Goal: Communication & Community: Answer question/provide support

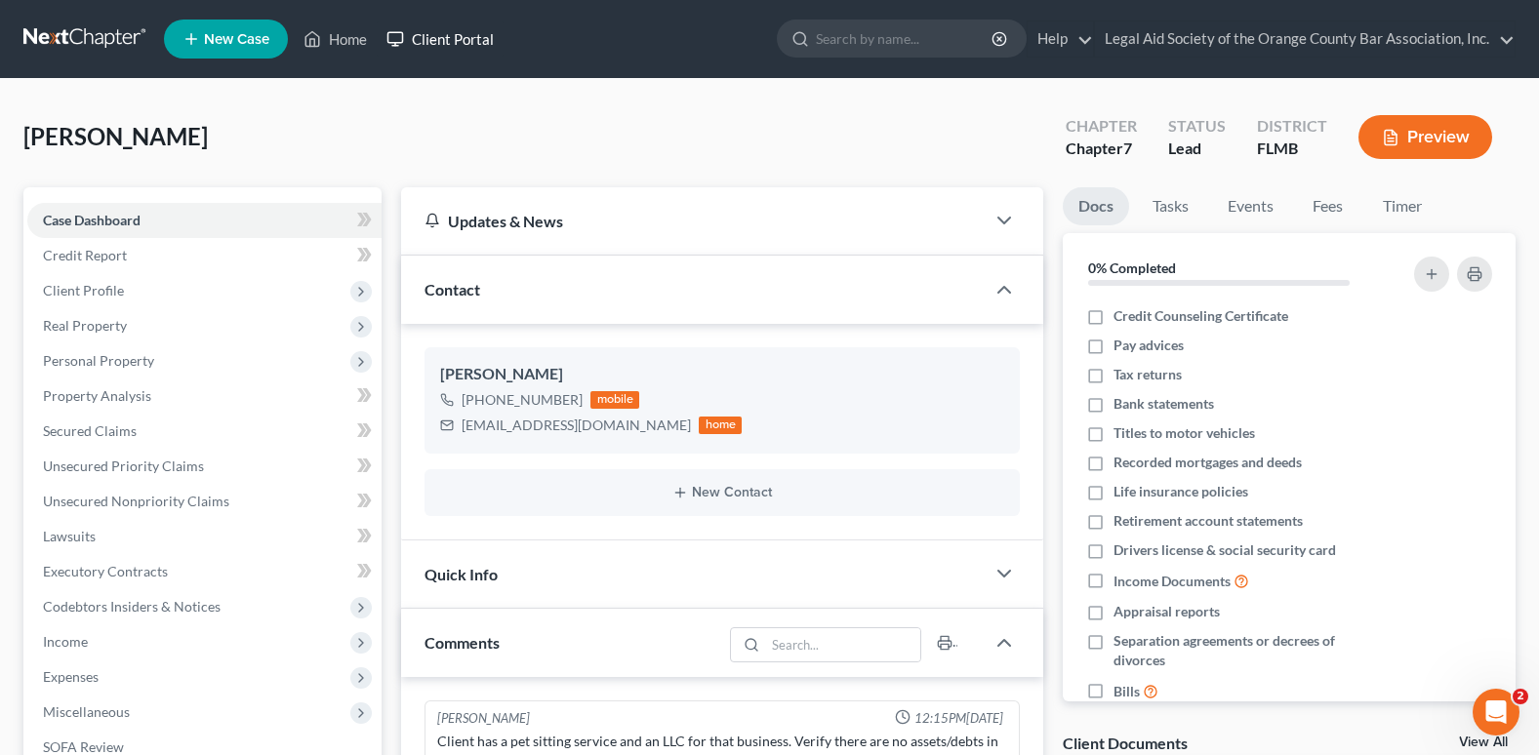
click at [422, 41] on link "Client Portal" at bounding box center [440, 38] width 127 height 35
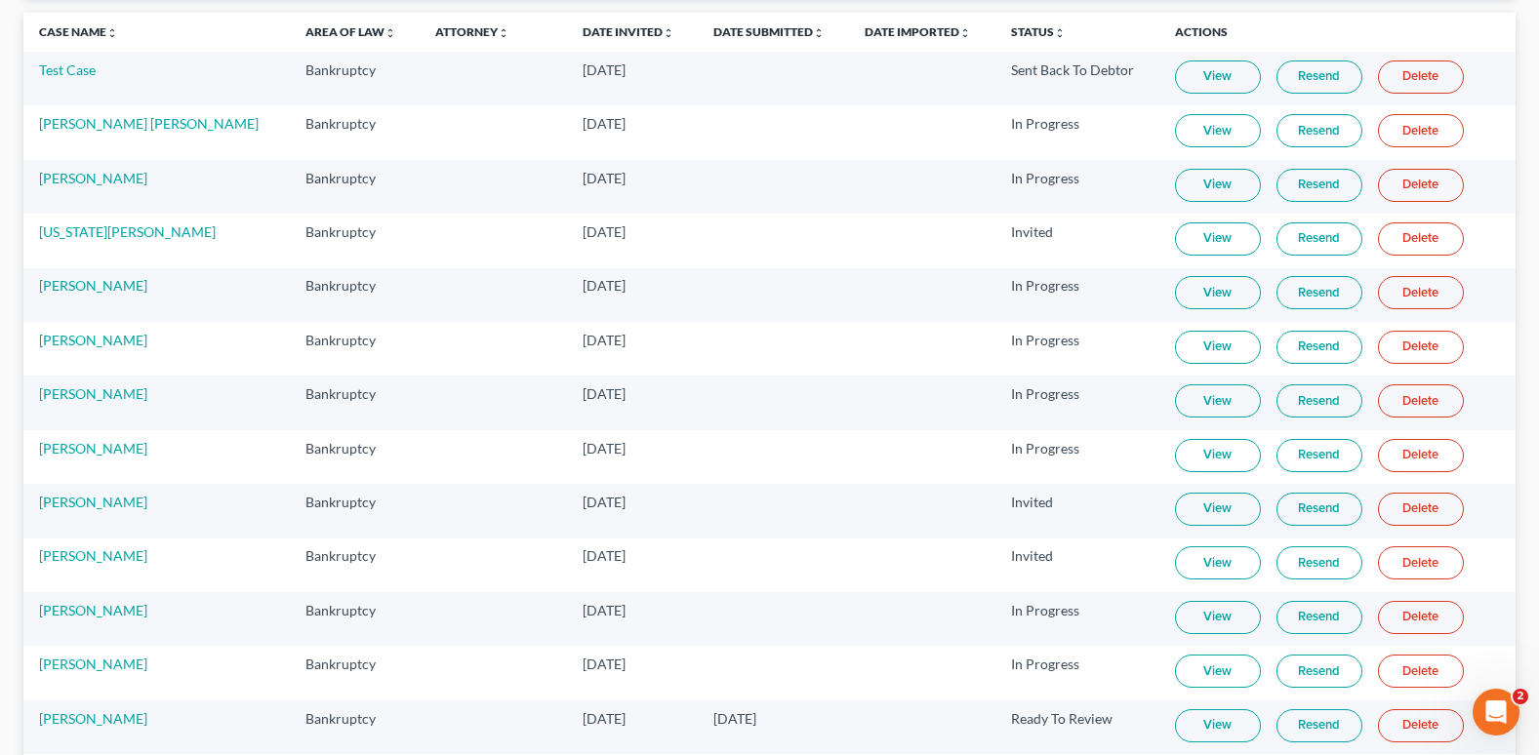
scroll to position [195, 0]
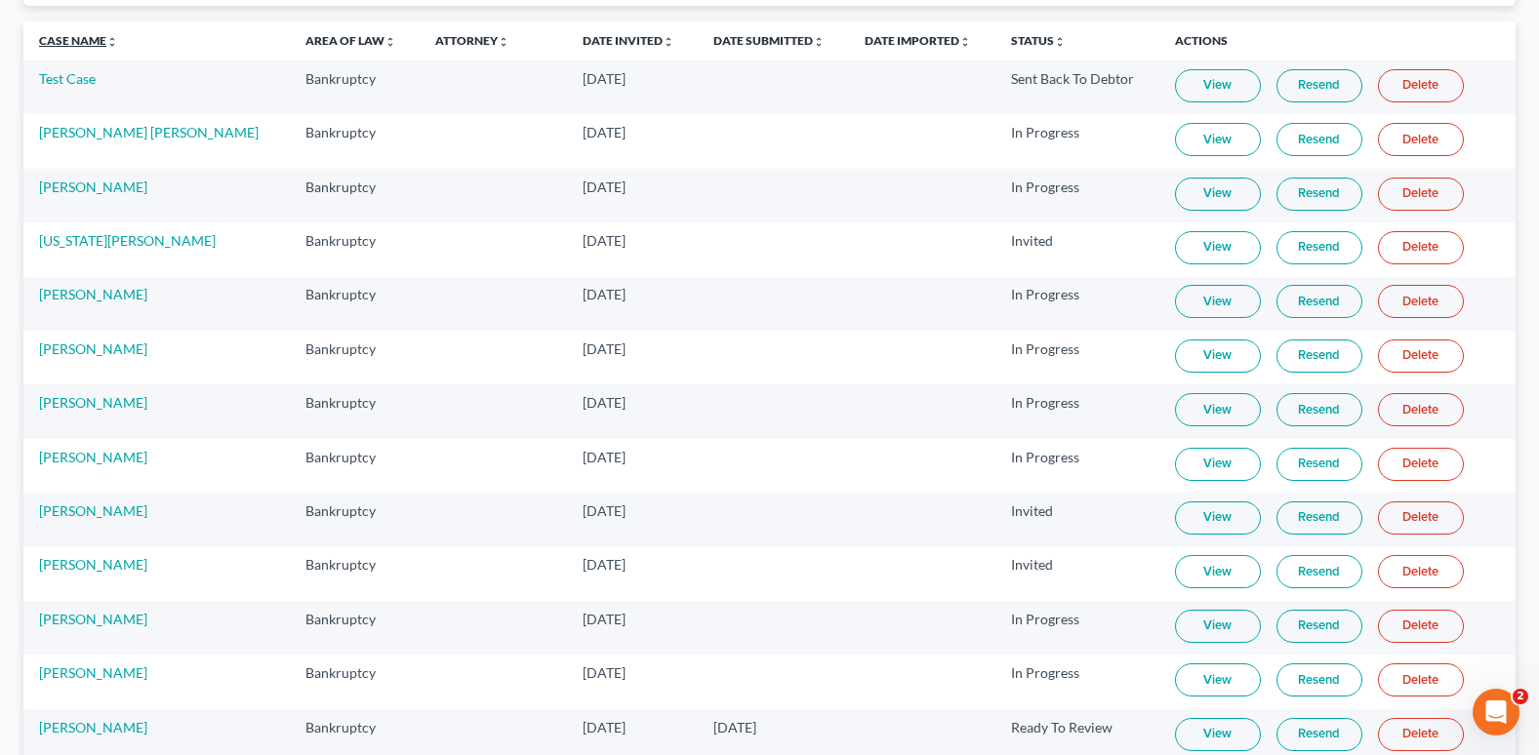
click at [82, 42] on link "Case Name unfold_more expand_more expand_less" at bounding box center [78, 40] width 79 height 15
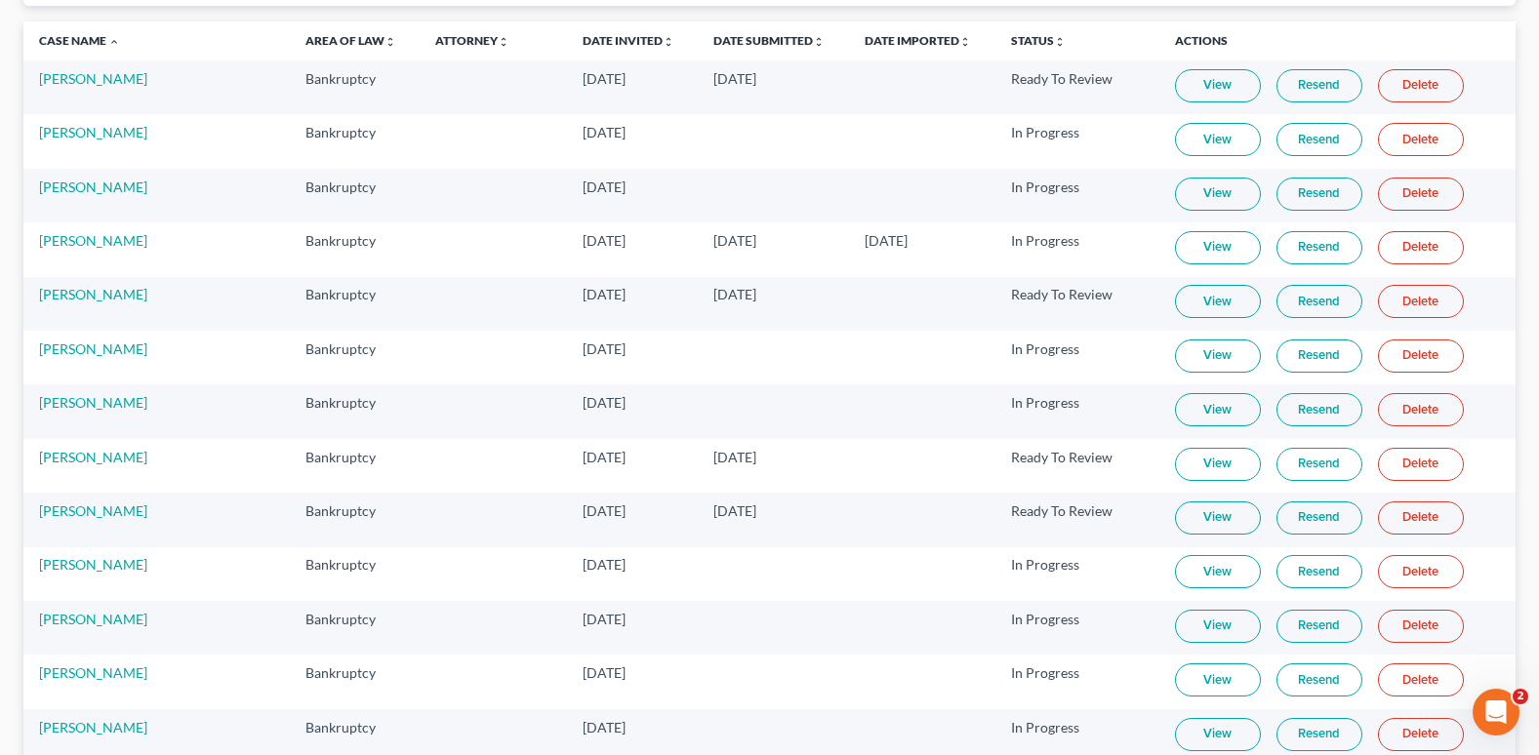
click at [1185, 247] on link "View" at bounding box center [1218, 247] width 86 height 33
click at [1276, 252] on link "Resend" at bounding box center [1319, 247] width 86 height 33
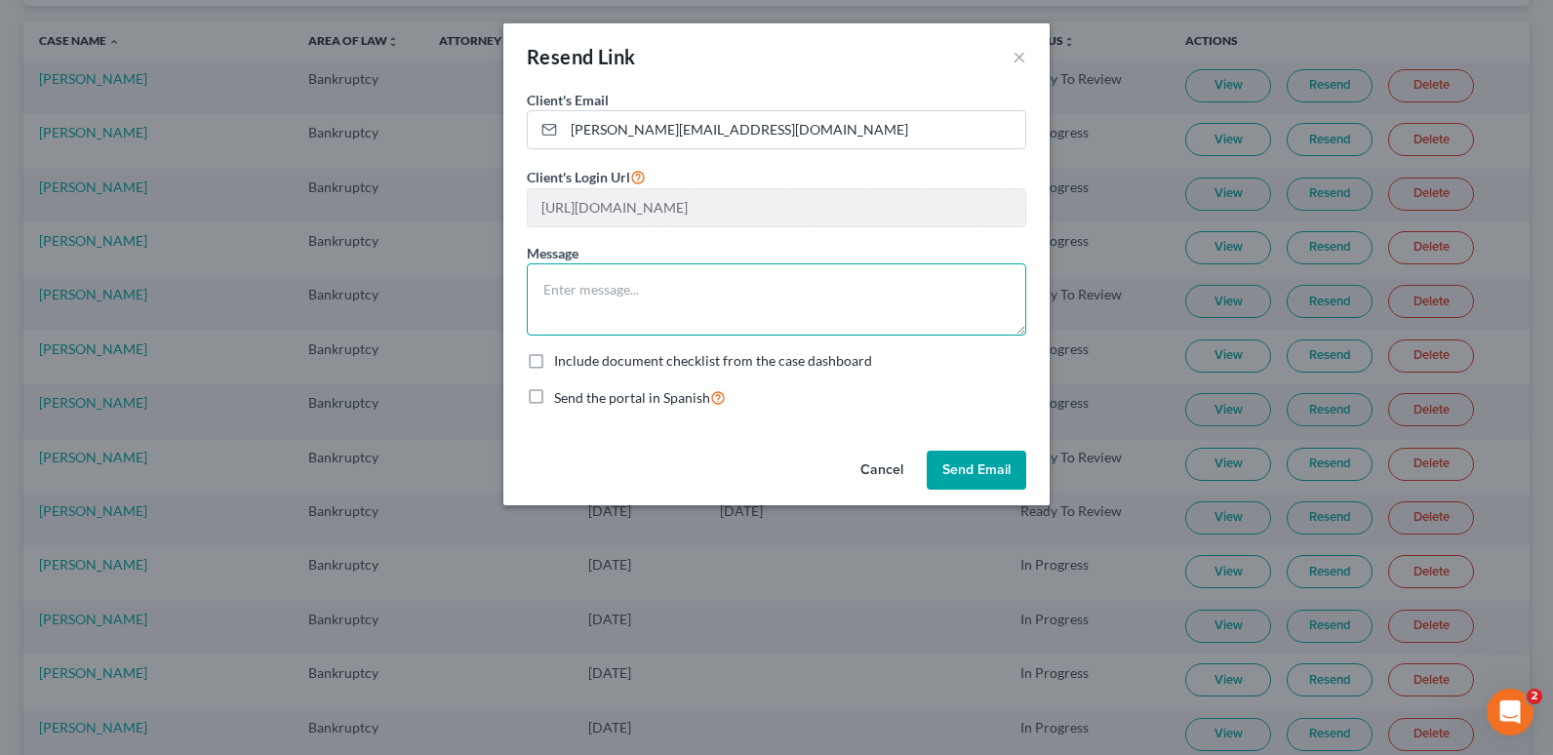
click at [580, 280] on textarea at bounding box center [777, 299] width 500 height 72
drag, startPoint x: 580, startPoint y: 290, endPoint x: 947, endPoint y: 301, distance: 367.1
click at [947, 301] on textarea "Please update all the sections and answe" at bounding box center [777, 299] width 500 height 72
drag, startPoint x: 777, startPoint y: 314, endPoint x: 541, endPoint y: 324, distance: 236.3
click at [541, 324] on textarea "Please answer all questions, none, n/or zero. update credit section, dependents…" at bounding box center [777, 299] width 500 height 72
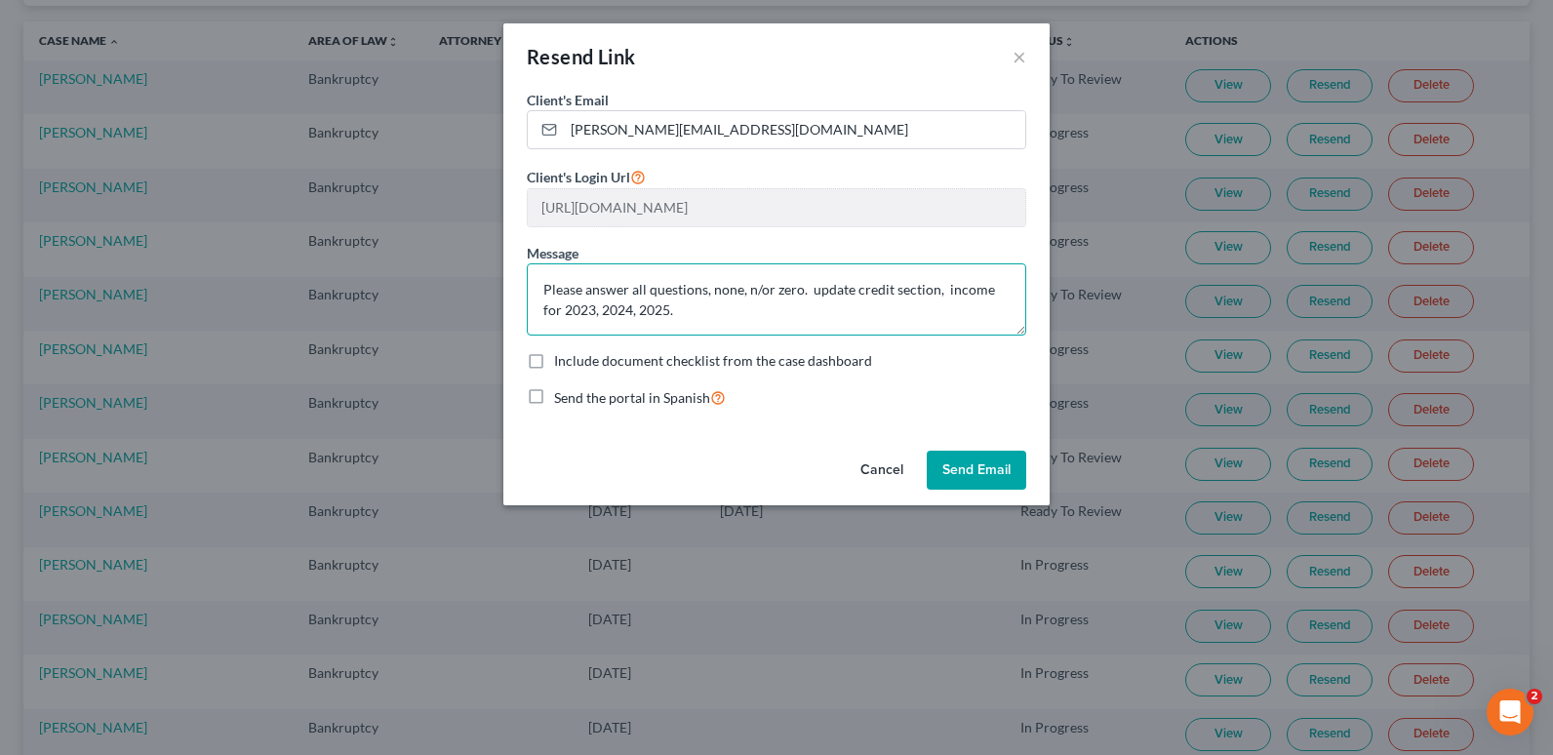
type textarea "Please answer all questions, none, n/or zero. update credit section, income for…"
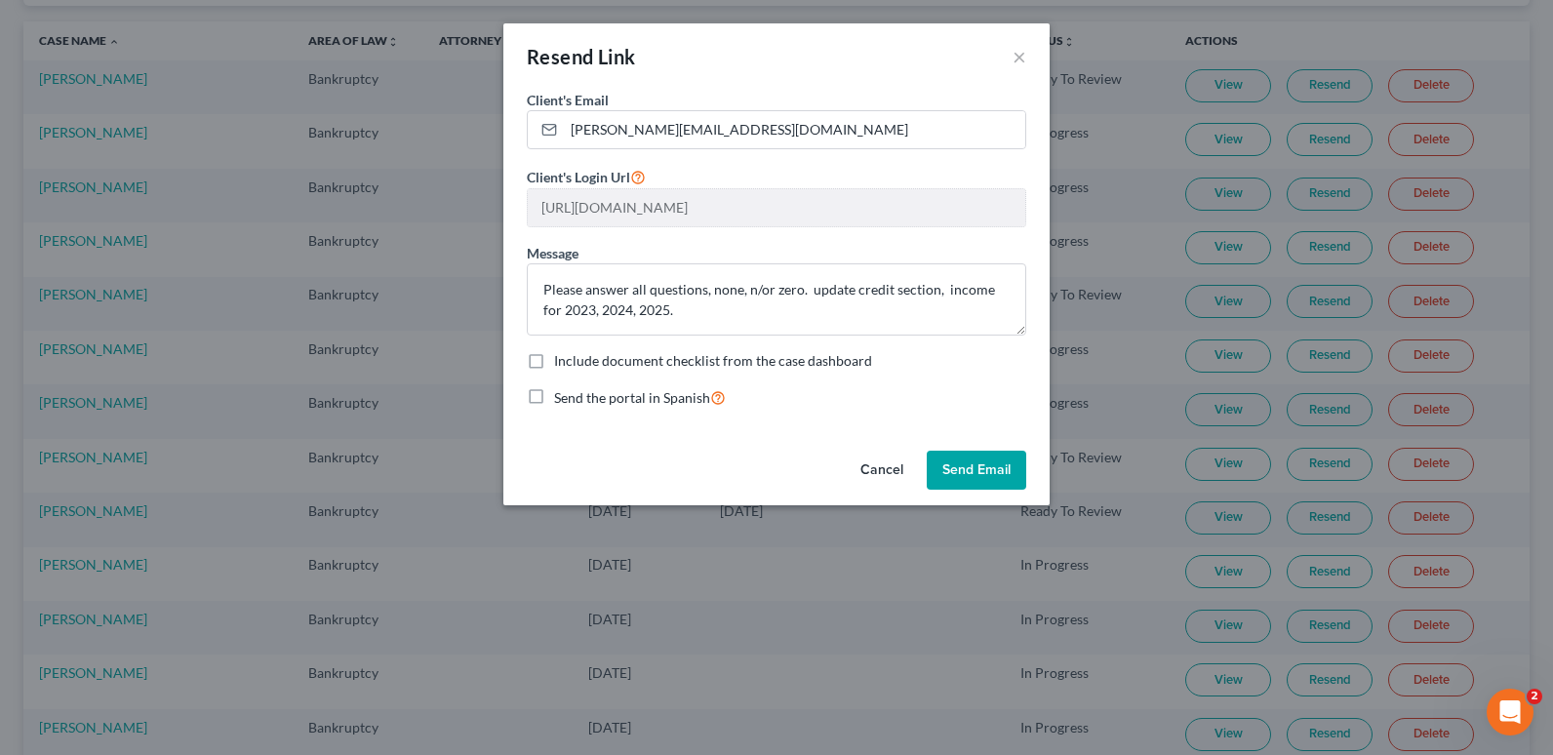
click at [554, 363] on label "Include document checklist from the case dashboard" at bounding box center [713, 361] width 318 height 20
click at [562, 363] on input "Include document checklist from the case dashboard" at bounding box center [568, 357] width 13 height 13
checkbox input "true"
click at [1007, 477] on button "Send Email" at bounding box center [977, 470] width 100 height 39
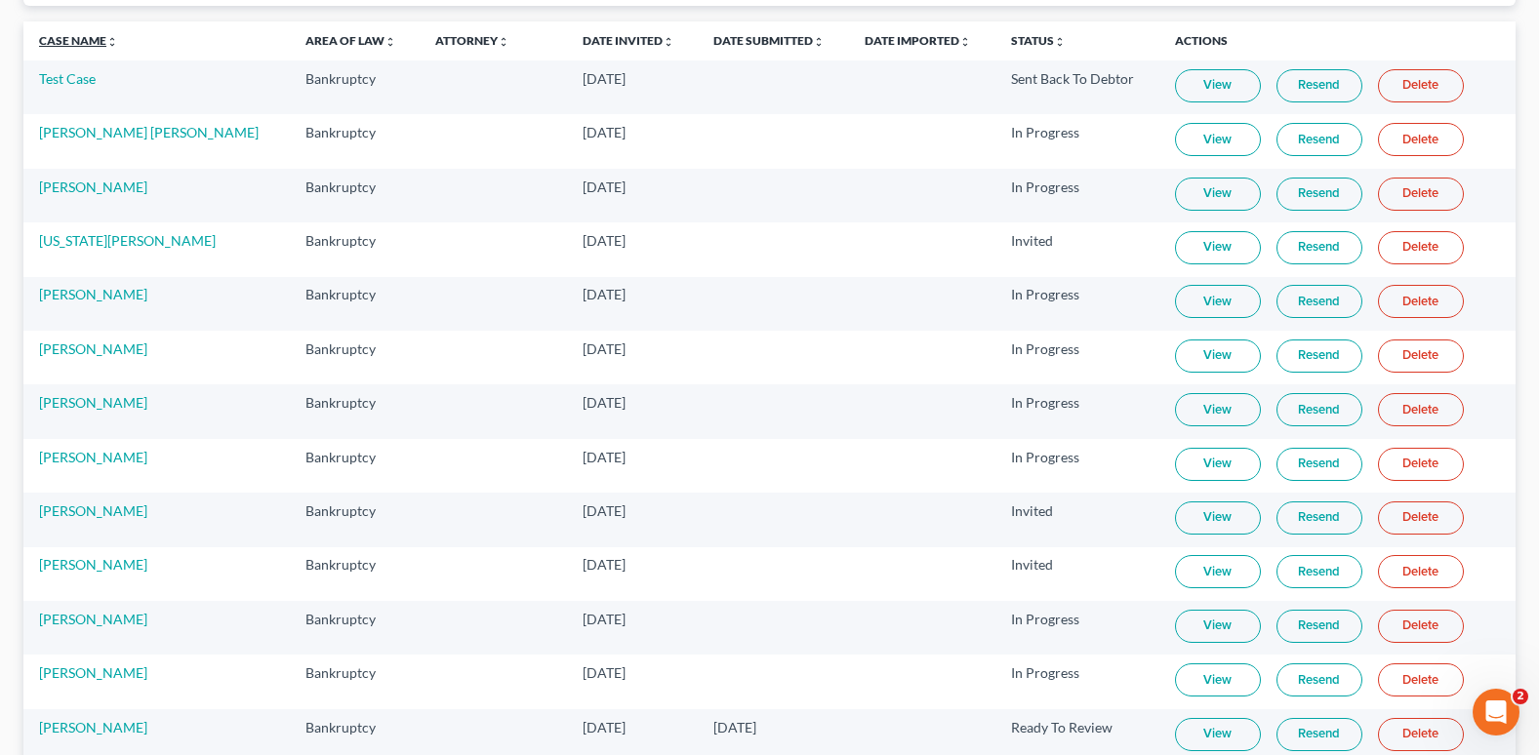
click at [56, 41] on link "Case Name unfold_more expand_more expand_less" at bounding box center [78, 40] width 79 height 15
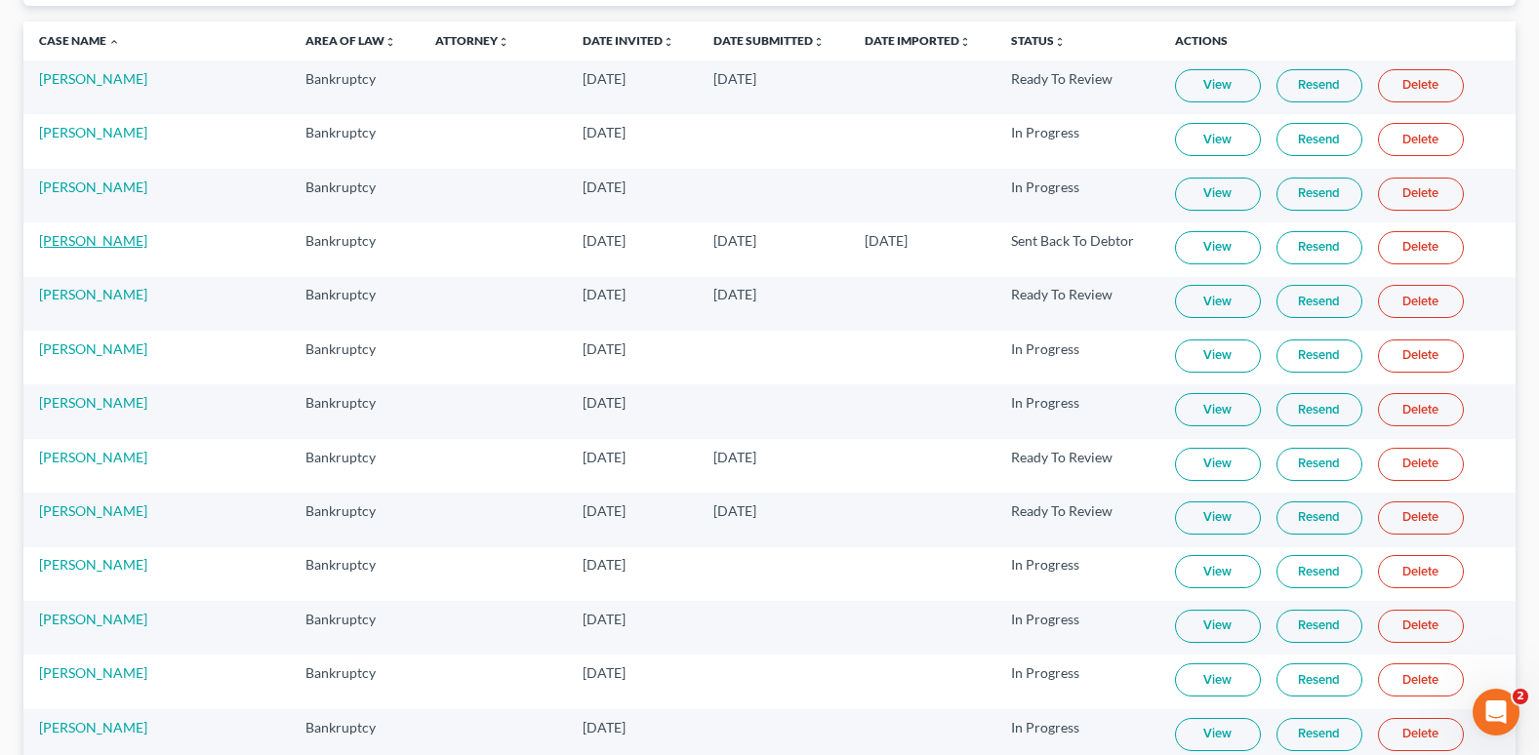
click at [70, 247] on link "[PERSON_NAME]" at bounding box center [93, 240] width 108 height 17
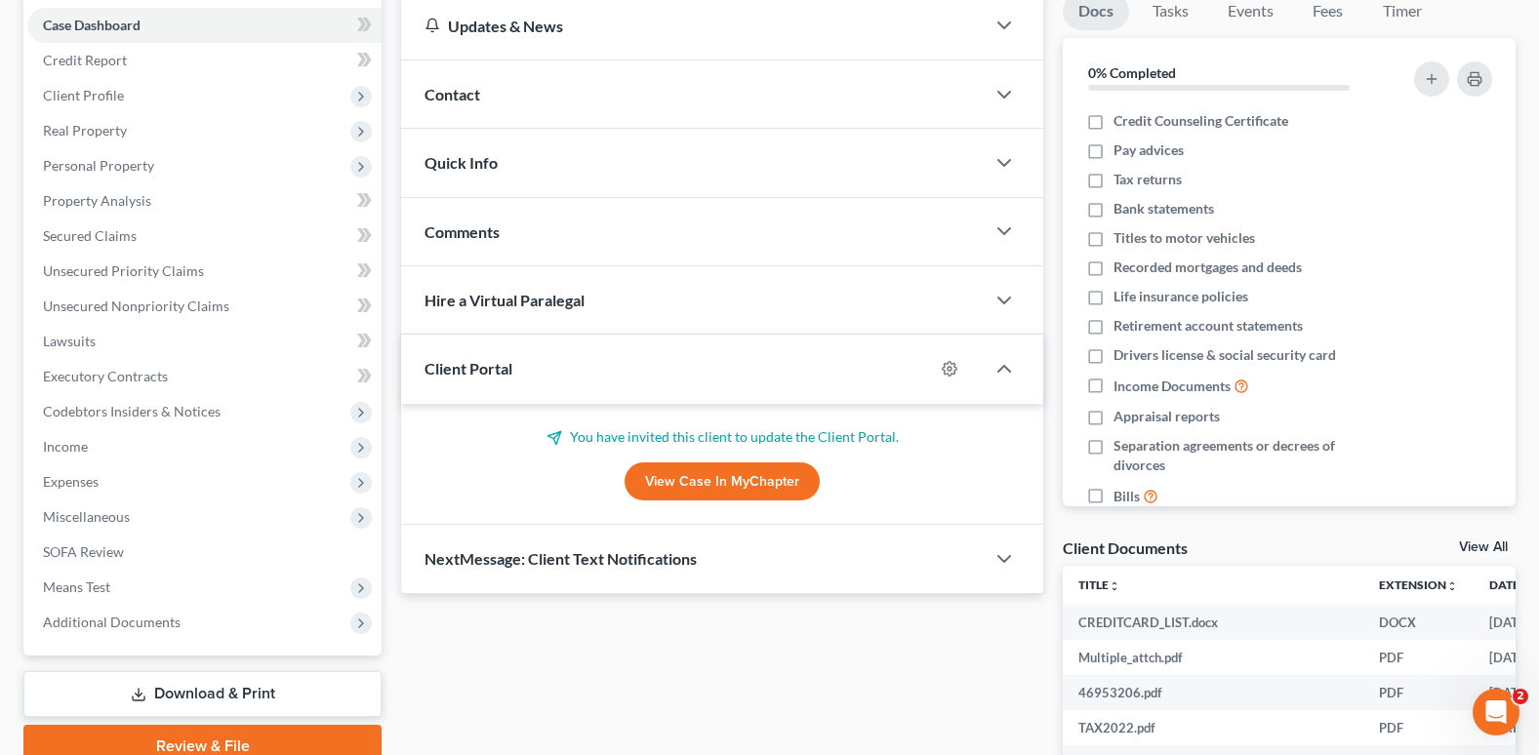
click at [462, 224] on span "Comments" at bounding box center [461, 231] width 75 height 19
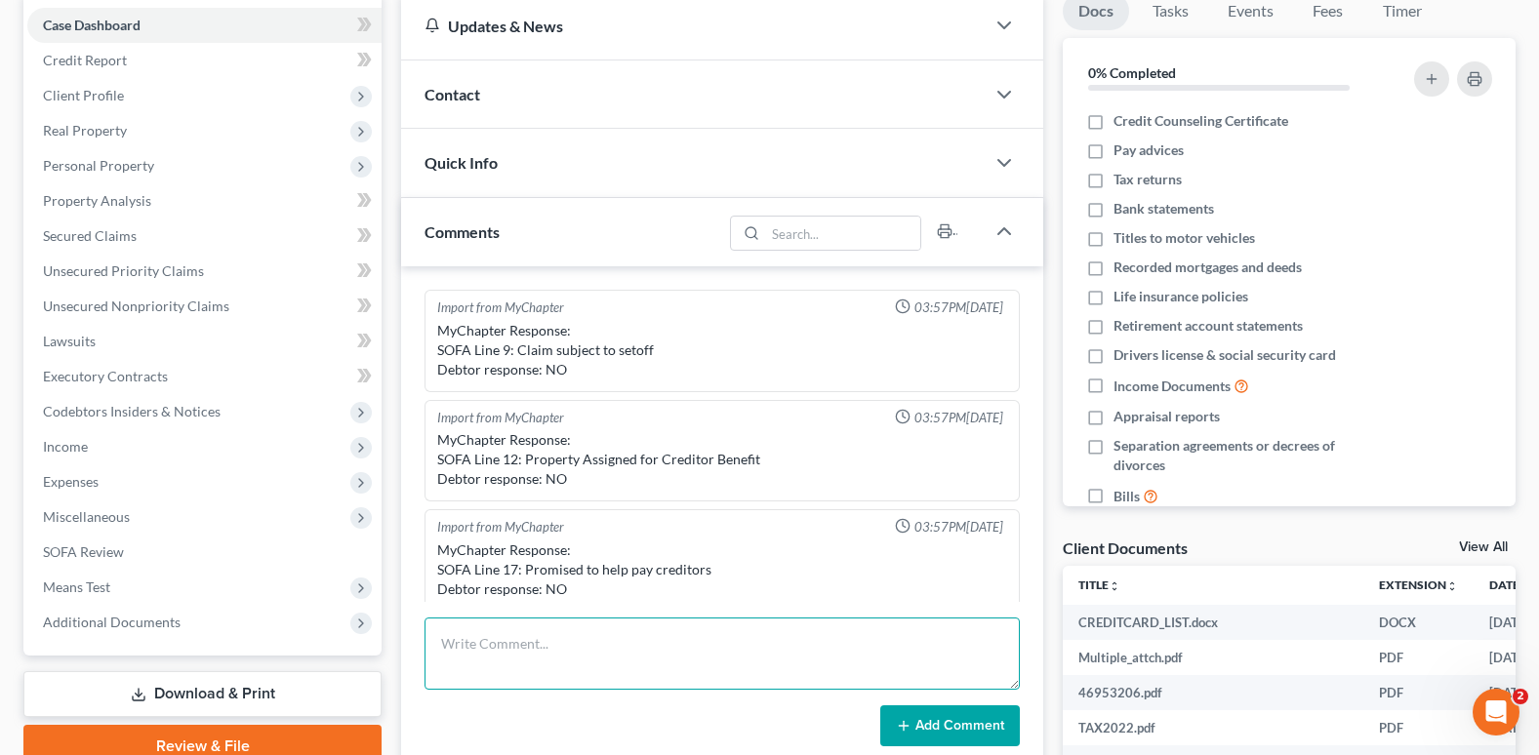
click at [512, 649] on textarea at bounding box center [721, 654] width 595 height 72
type textarea "A"
type textarea "Spoke to client and she"
drag, startPoint x: 616, startPoint y: 627, endPoint x: 573, endPoint y: 662, distance: 54.9
click at [574, 662] on textarea "Spoke to client and she" at bounding box center [721, 654] width 595 height 72
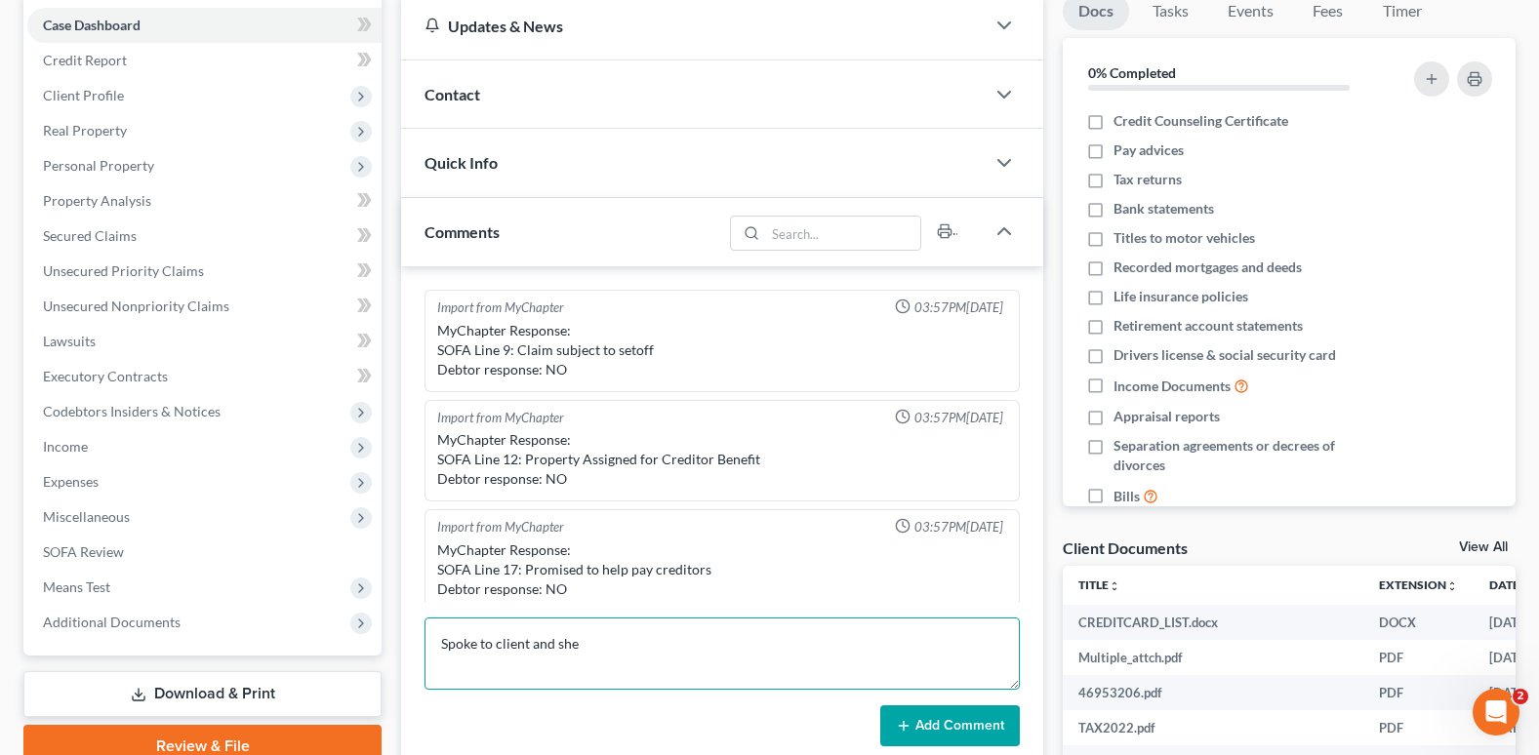
drag, startPoint x: 573, startPoint y: 662, endPoint x: 480, endPoint y: 663, distance: 92.7
click at [480, 663] on textarea "Spoke to client and she" at bounding box center [721, 654] width 595 height 72
click at [490, 658] on textarea "Spoke to client and she" at bounding box center [721, 654] width 595 height 72
click at [469, 650] on textarea "Spoke to client and she" at bounding box center [721, 654] width 595 height 72
drag, startPoint x: 592, startPoint y: 647, endPoint x: 413, endPoint y: 654, distance: 179.7
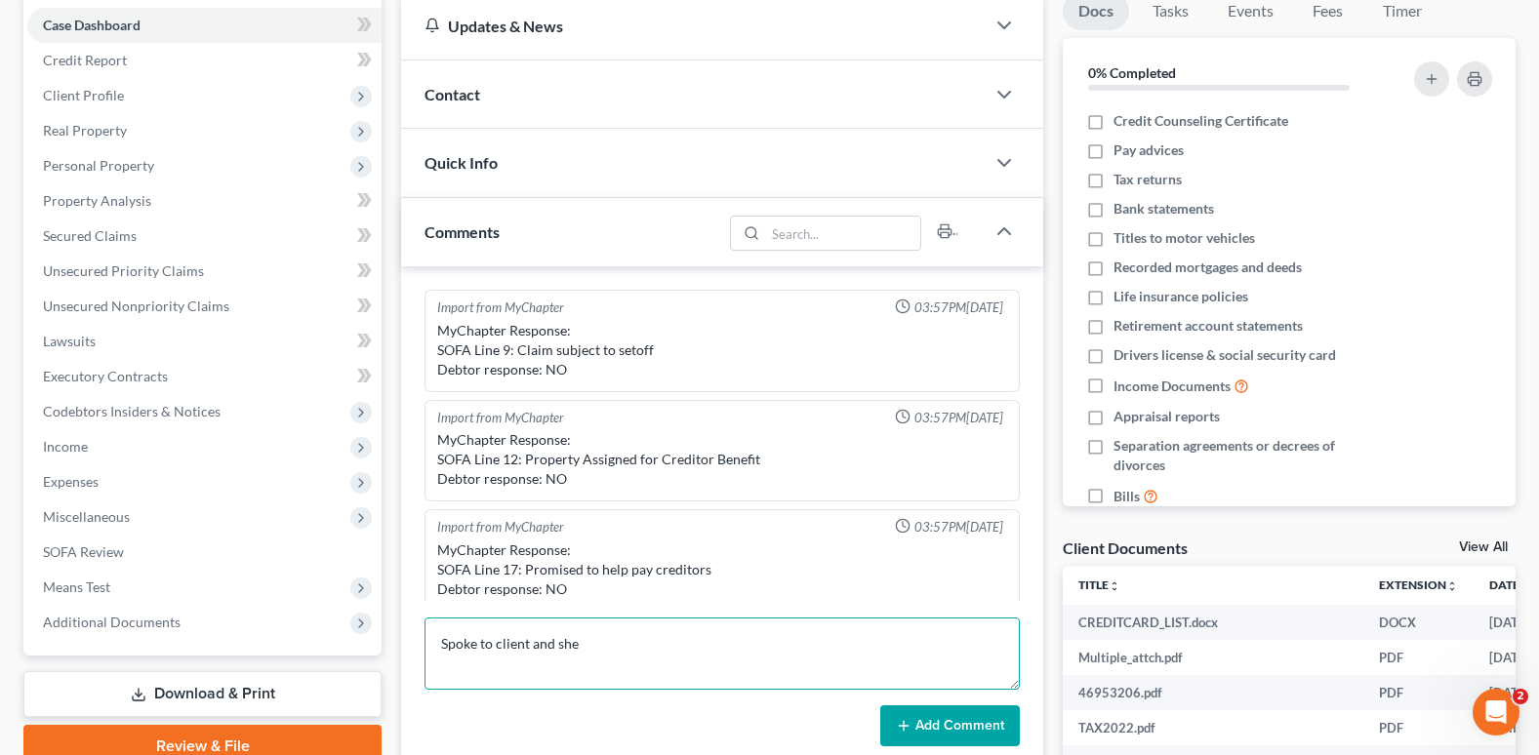
click at [413, 654] on div "Import from MyChapter 03:57PM[DATE] MyChapter Response: SOFA Line 9: Claim subj…" at bounding box center [722, 518] width 642 height 504
click at [908, 642] on textarea "Resent the link. Update all sections. on separate note on dependents and" at bounding box center [721, 654] width 595 height 72
click at [660, 651] on textarea "Resent the link. Update all sections. on separate note on dependents and" at bounding box center [721, 654] width 595 height 72
click at [905, 648] on textarea "Resent the link. Update all sections. On separate note on dependents and" at bounding box center [721, 654] width 595 height 72
click at [957, 645] on textarea "Resent the link. Update all sections. On separate note on dependents and how th…" at bounding box center [721, 654] width 595 height 72
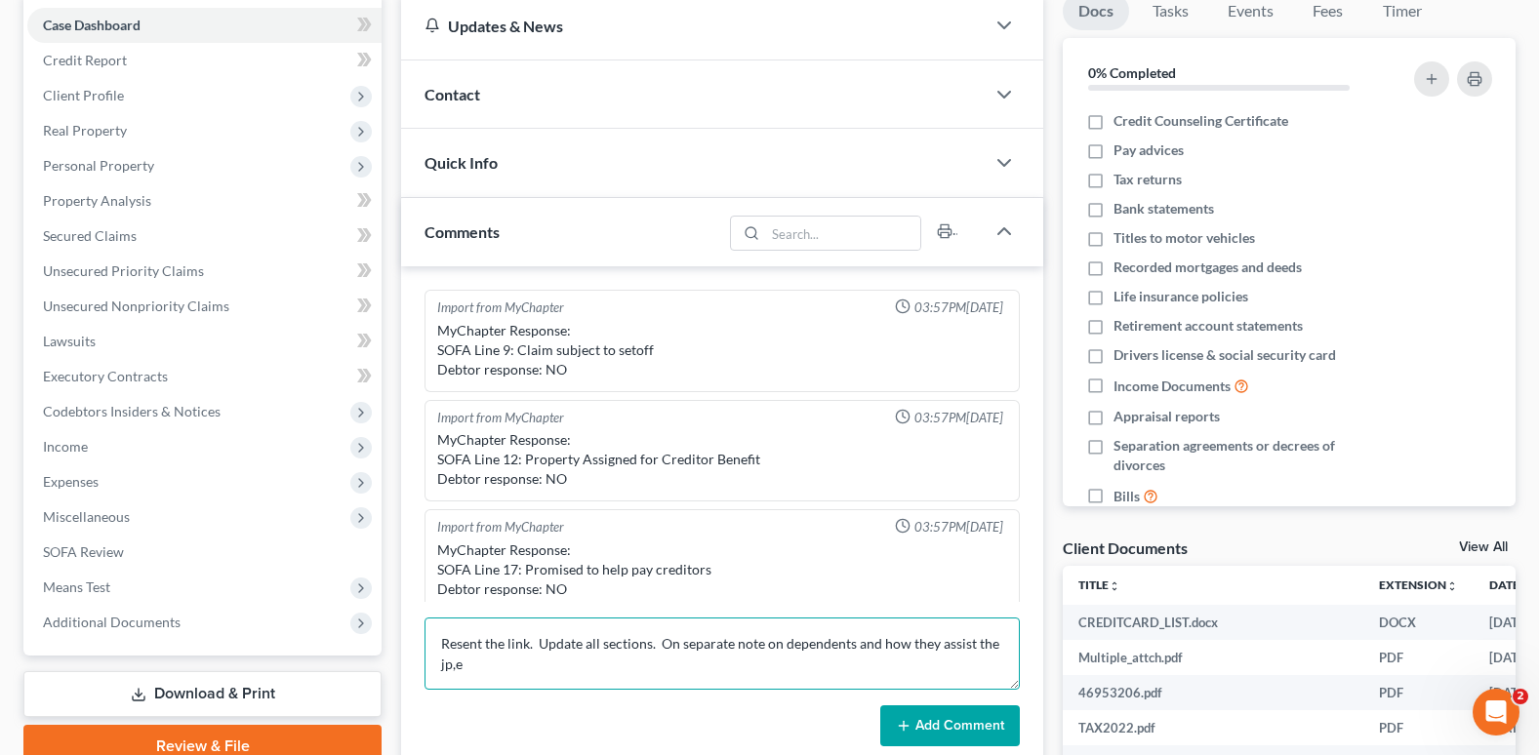
drag, startPoint x: 937, startPoint y: 648, endPoint x: 1044, endPoint y: 649, distance: 107.3
click at [1044, 649] on div "Updates & News × District Notes Take a look at NextChapter's District Notes to …" at bounding box center [722, 545] width 662 height 1106
type textarea "Resent the link. Update all sections. On separate note on dependents and how th…"
click at [961, 736] on button "Add Comment" at bounding box center [950, 726] width 140 height 41
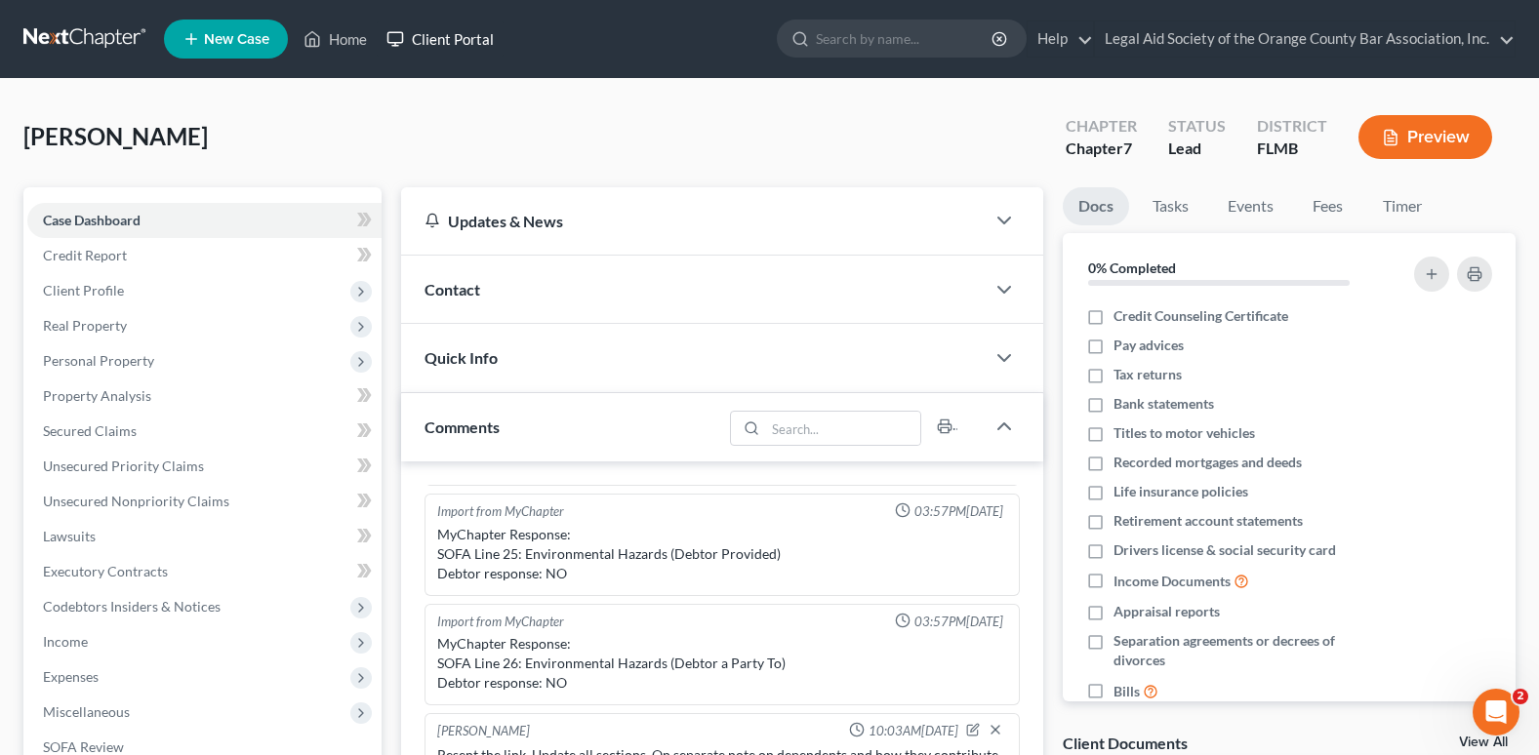
drag, startPoint x: 452, startPoint y: 39, endPoint x: 442, endPoint y: 60, distance: 23.6
click at [452, 39] on link "Client Portal" at bounding box center [440, 38] width 127 height 35
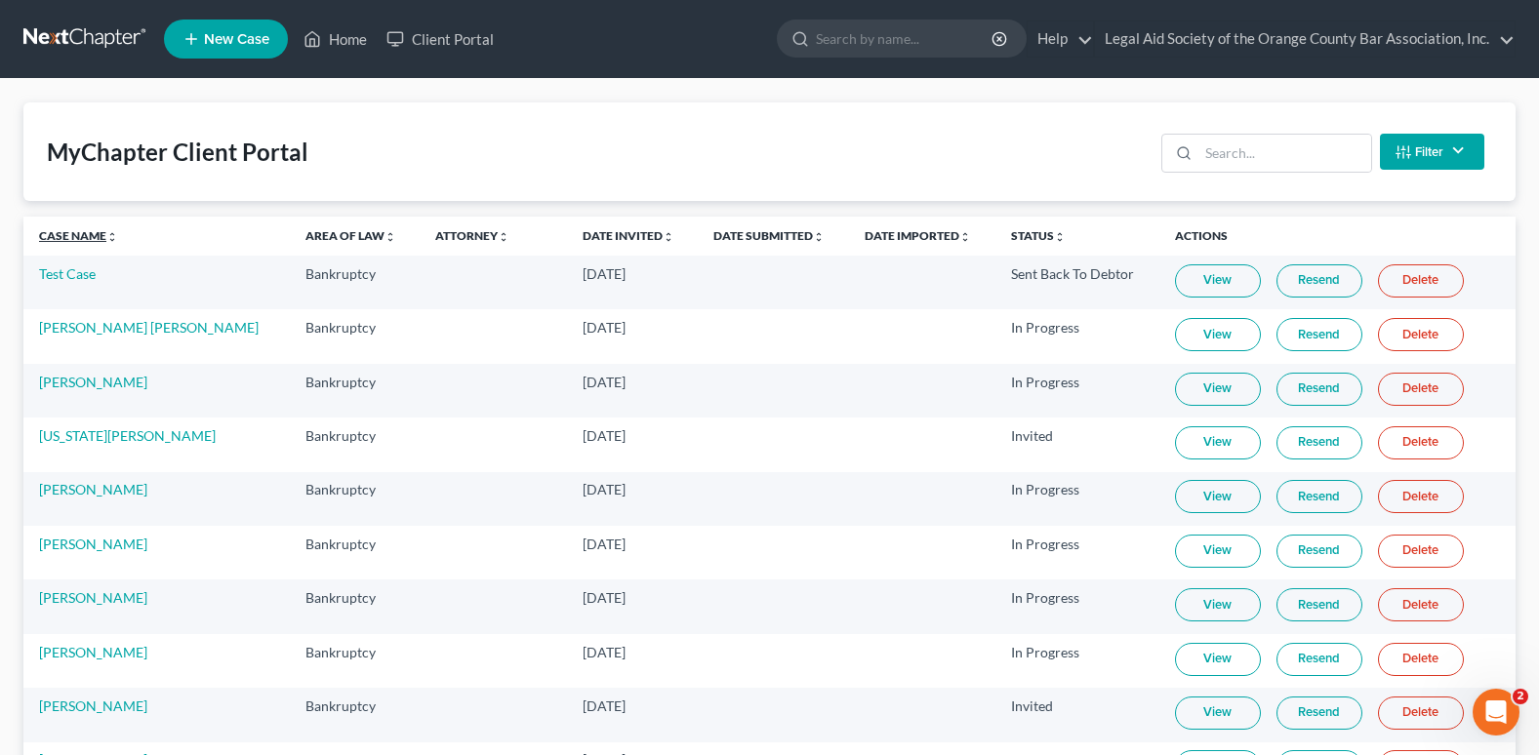
click at [78, 239] on link "Case Name unfold_more expand_more expand_less" at bounding box center [78, 235] width 79 height 15
